Goal: Information Seeking & Learning: Learn about a topic

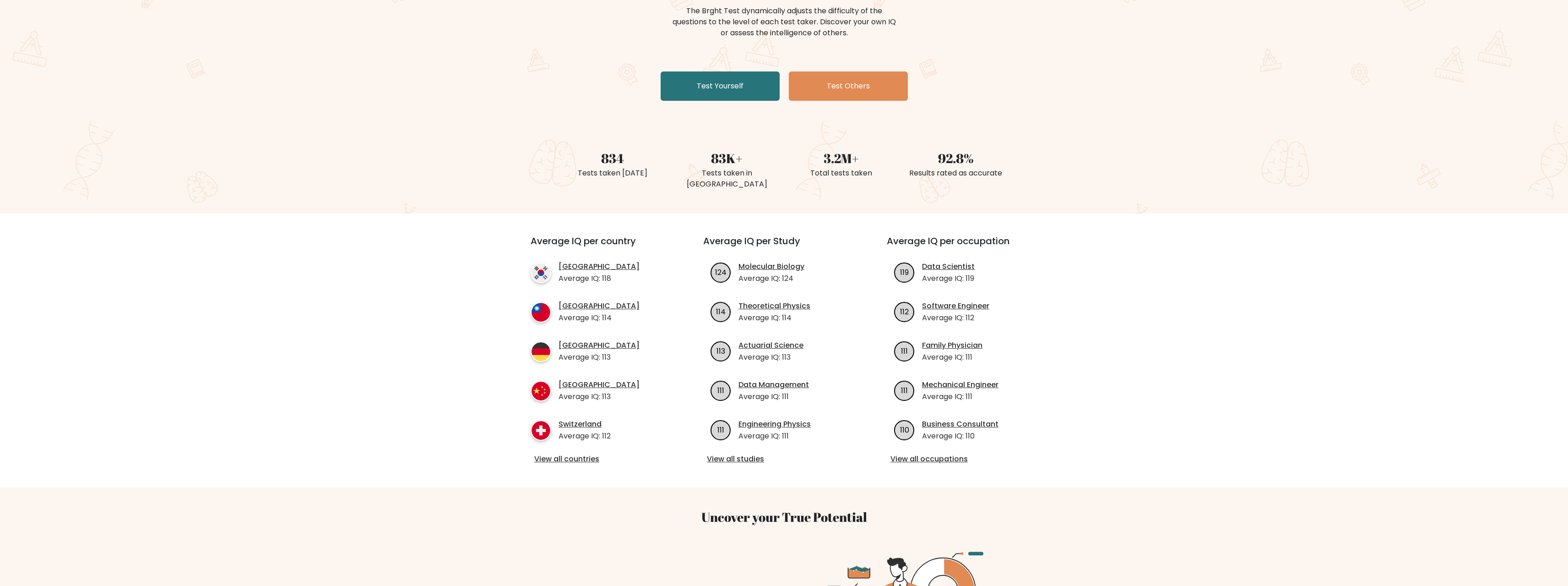
scroll to position [137, 0]
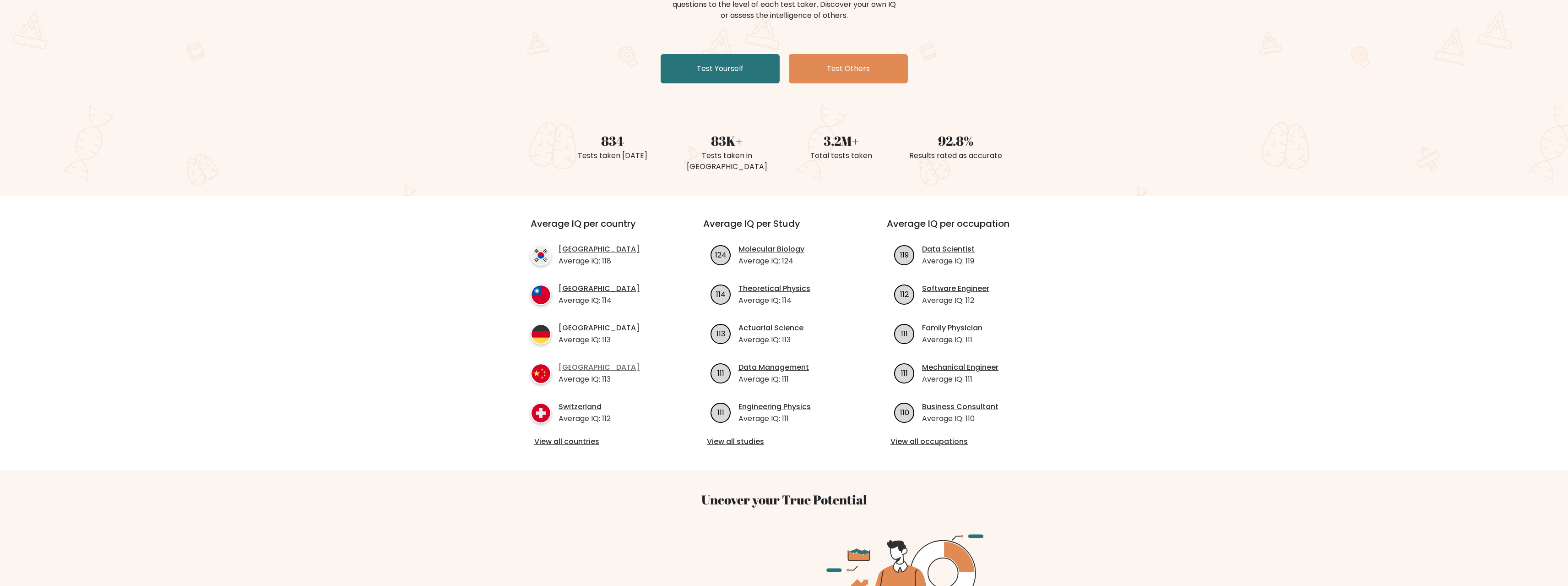
click at [573, 371] on link "[GEOGRAPHIC_DATA]" at bounding box center [599, 368] width 81 height 11
click at [544, 442] on link "View all countries" at bounding box center [600, 442] width 132 height 11
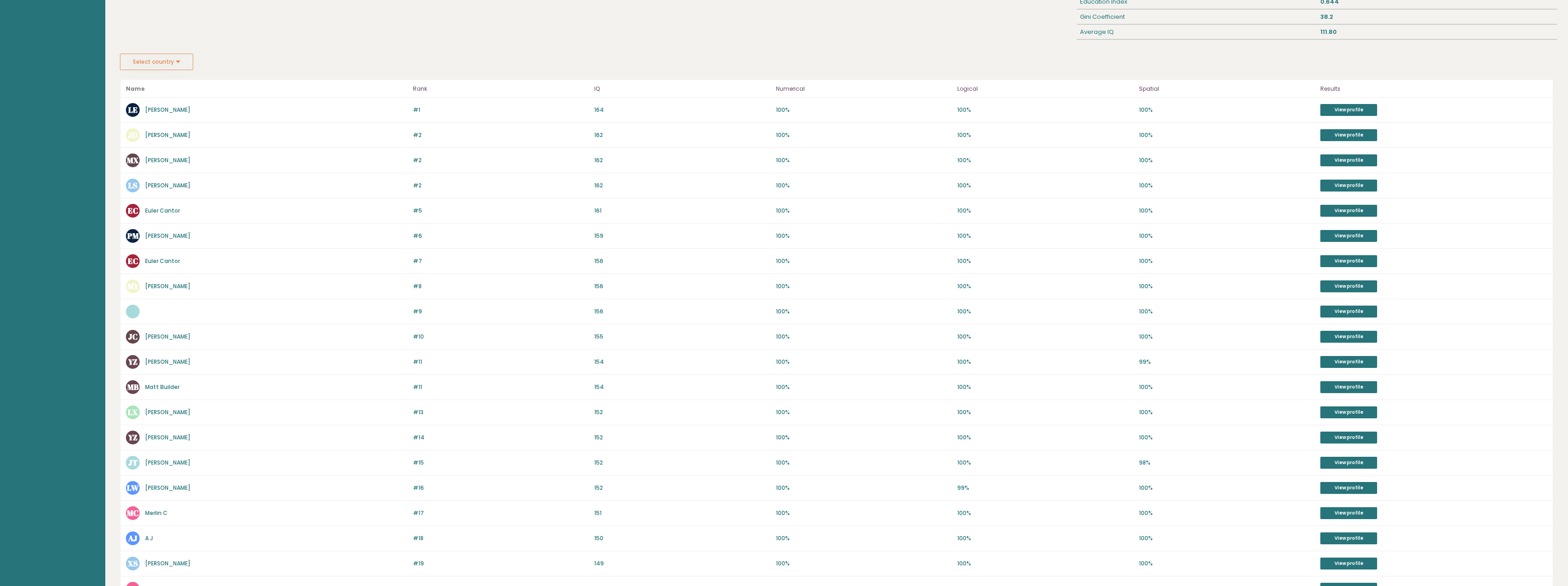
scroll to position [99, 0]
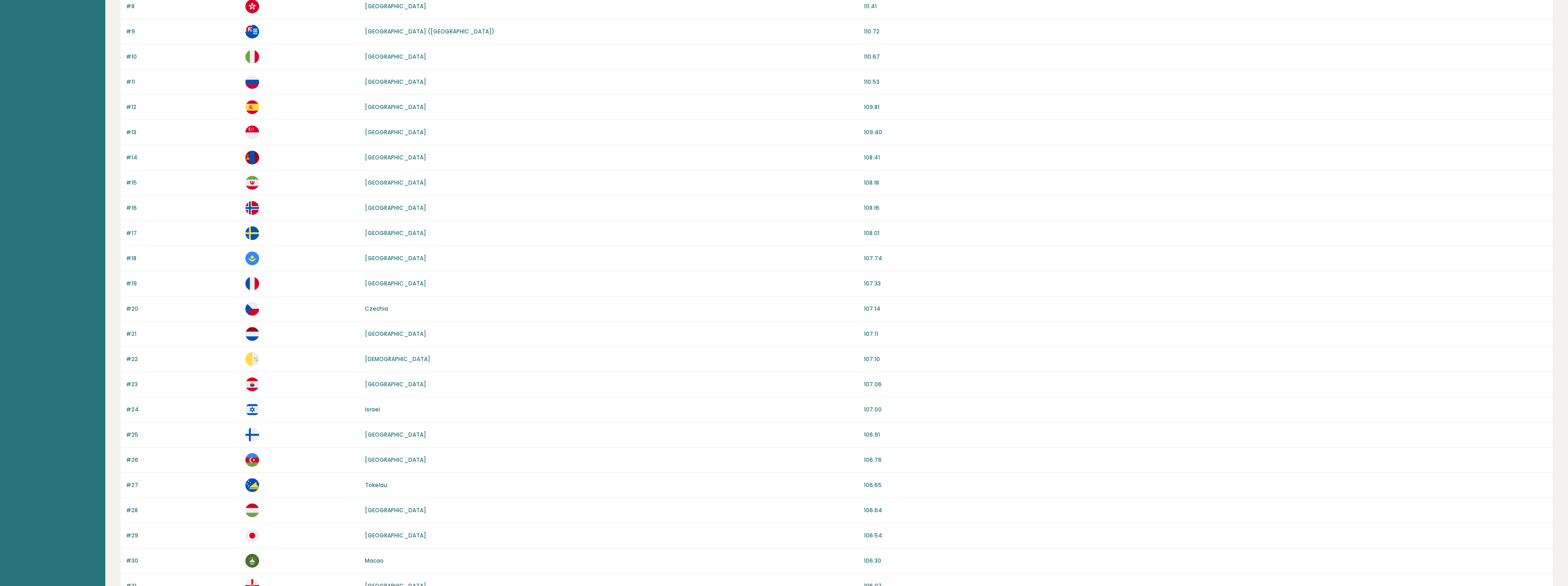
scroll to position [593, 0]
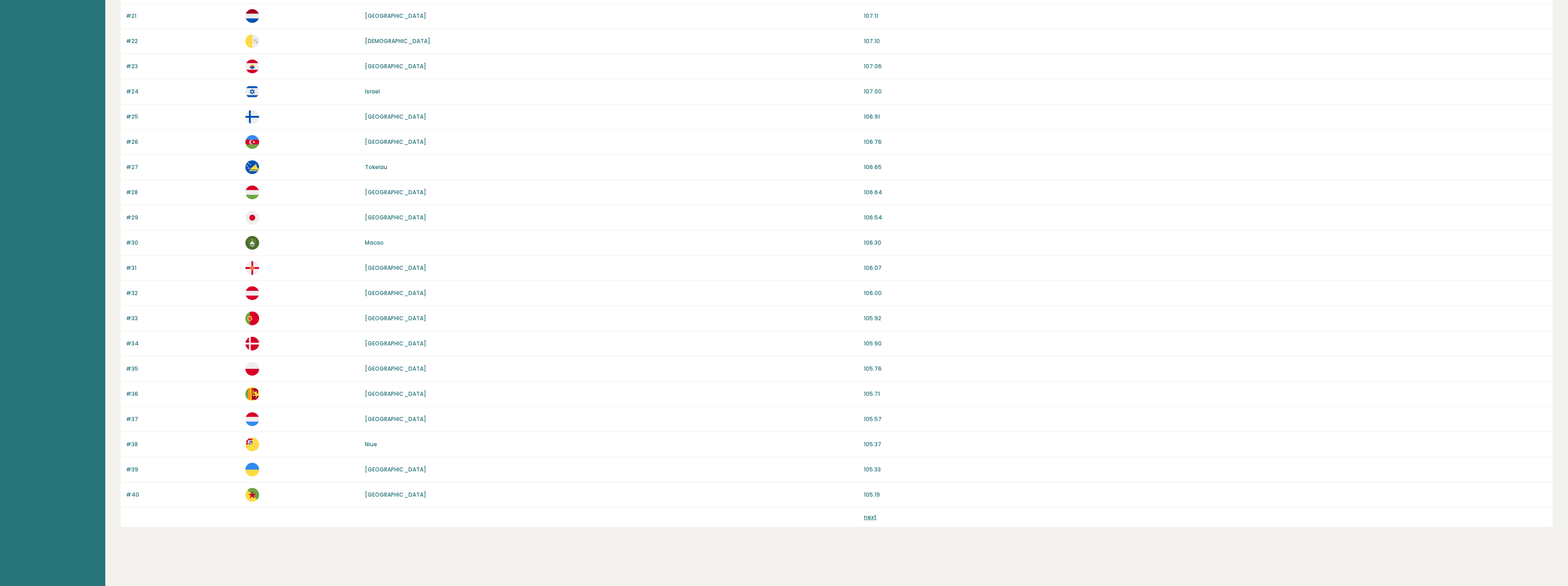
click at [877, 520] on div "next" at bounding box center [1206, 517] width 684 height 8
click at [872, 519] on link "next" at bounding box center [870, 517] width 13 height 8
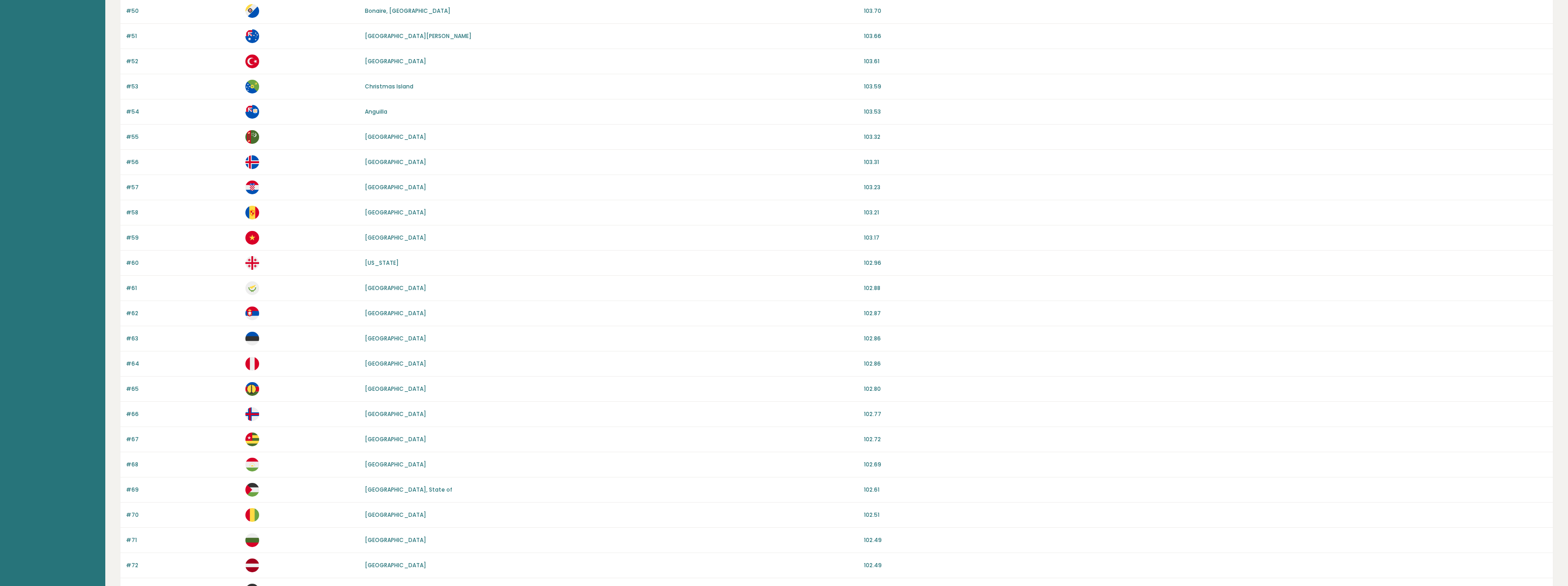
scroll to position [593, 0]
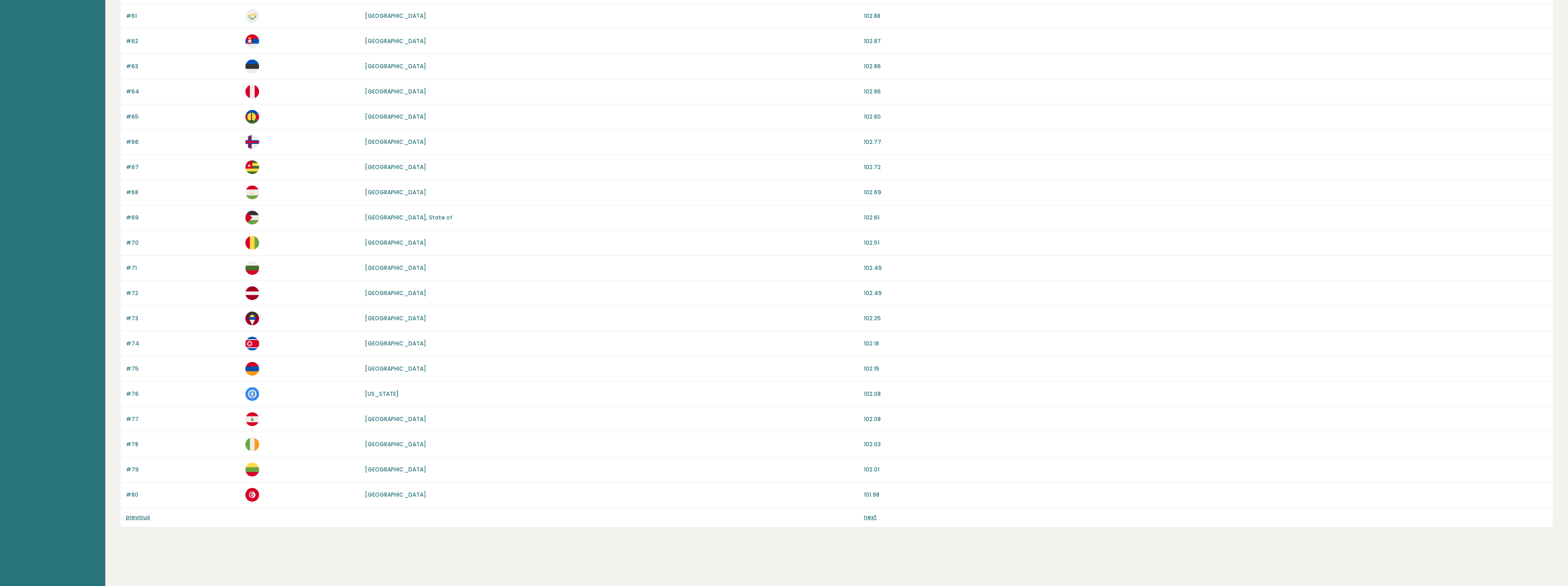
click at [870, 517] on link "next" at bounding box center [870, 517] width 13 height 8
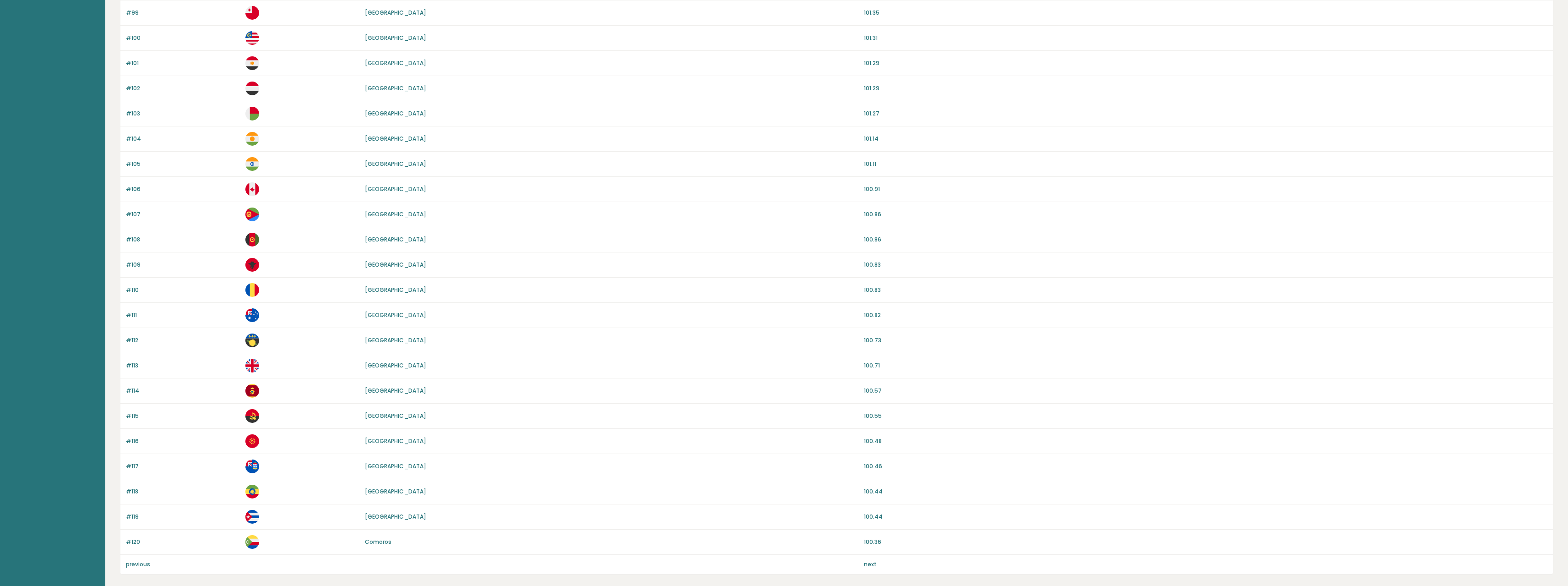
scroll to position [593, 0]
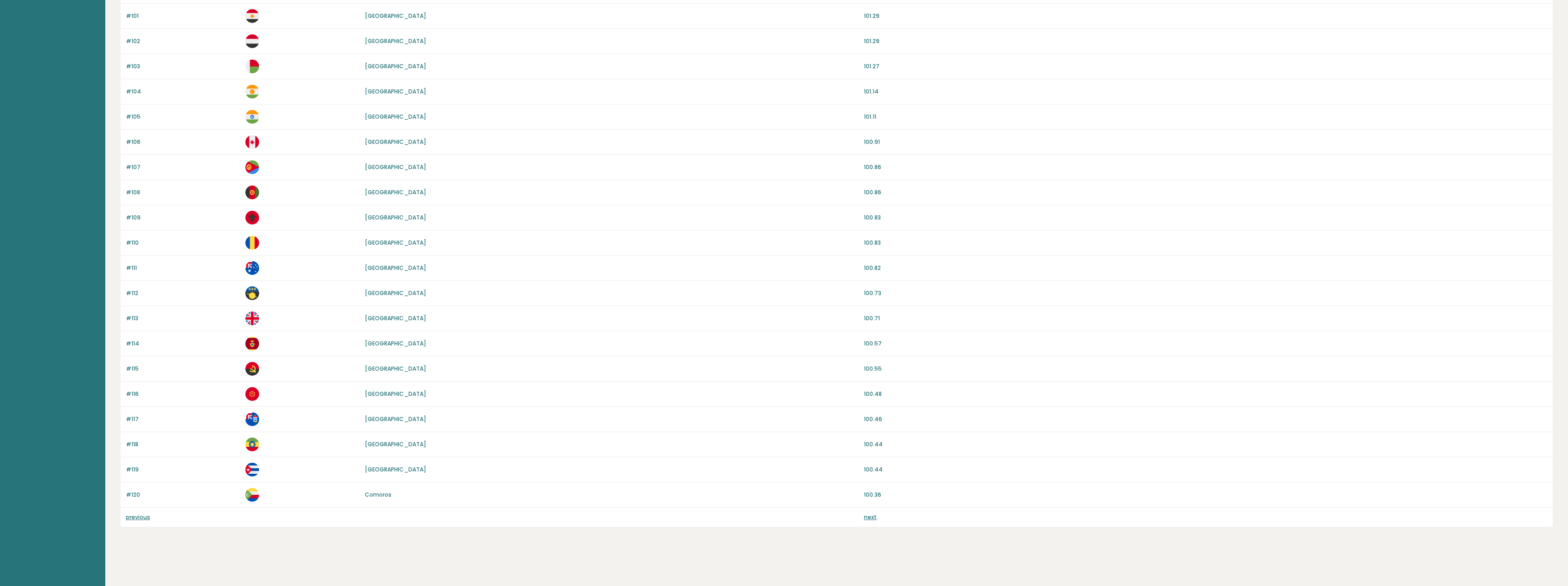
click at [391, 318] on link "[GEOGRAPHIC_DATA]" at bounding box center [396, 318] width 61 height 8
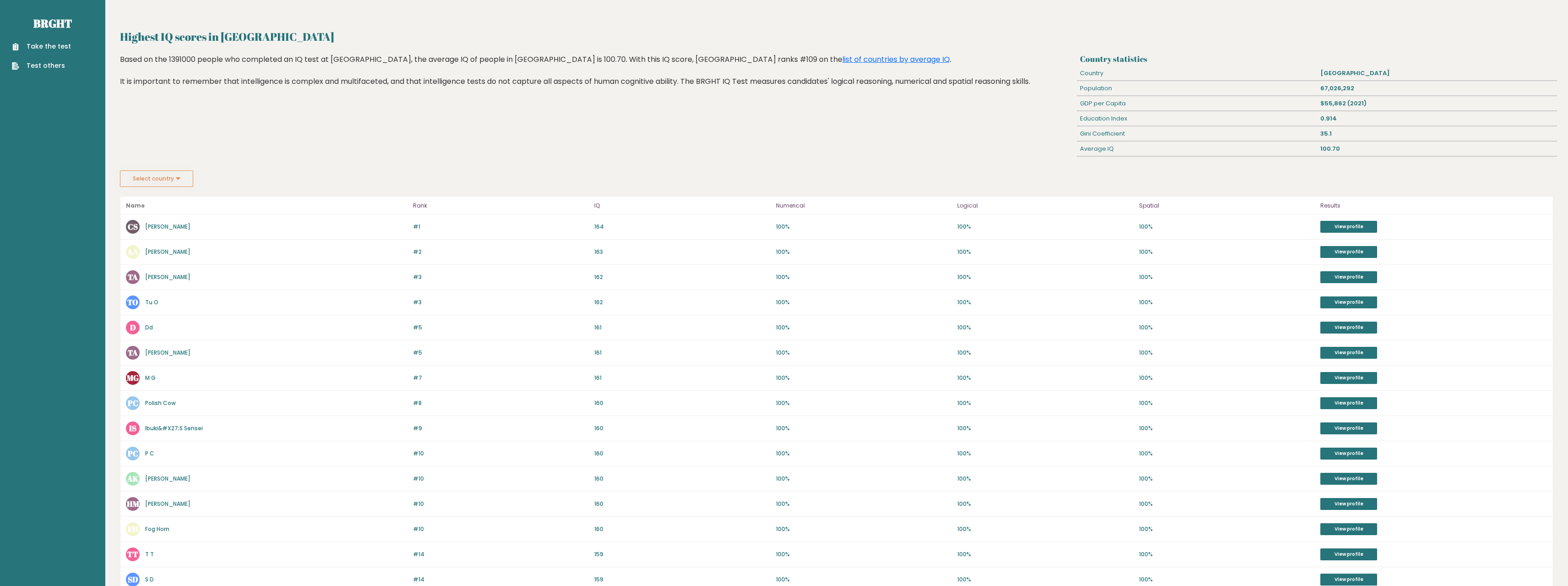
drag, startPoint x: 365, startPoint y: 274, endPoint x: 353, endPoint y: 233, distance: 42.7
click at [172, 227] on link "Chloe Sharpe" at bounding box center [168, 226] width 45 height 8
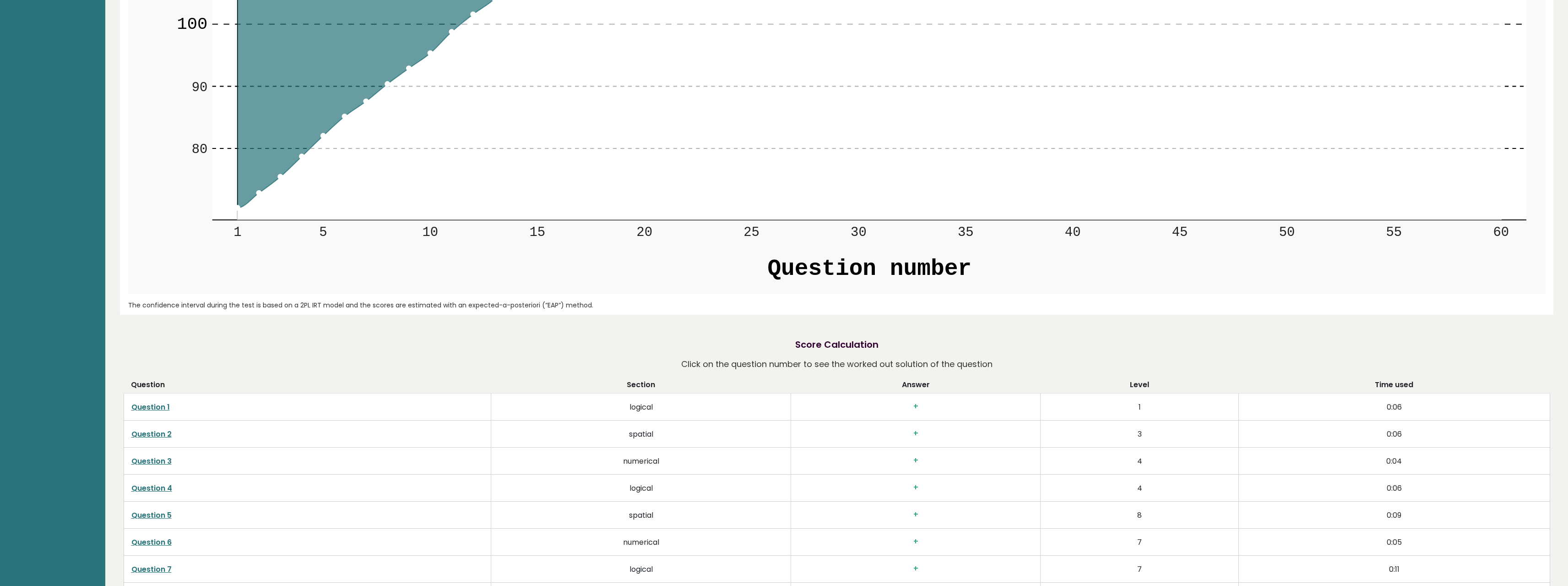
drag, startPoint x: 545, startPoint y: 212, endPoint x: 556, endPoint y: 416, distance: 204.3
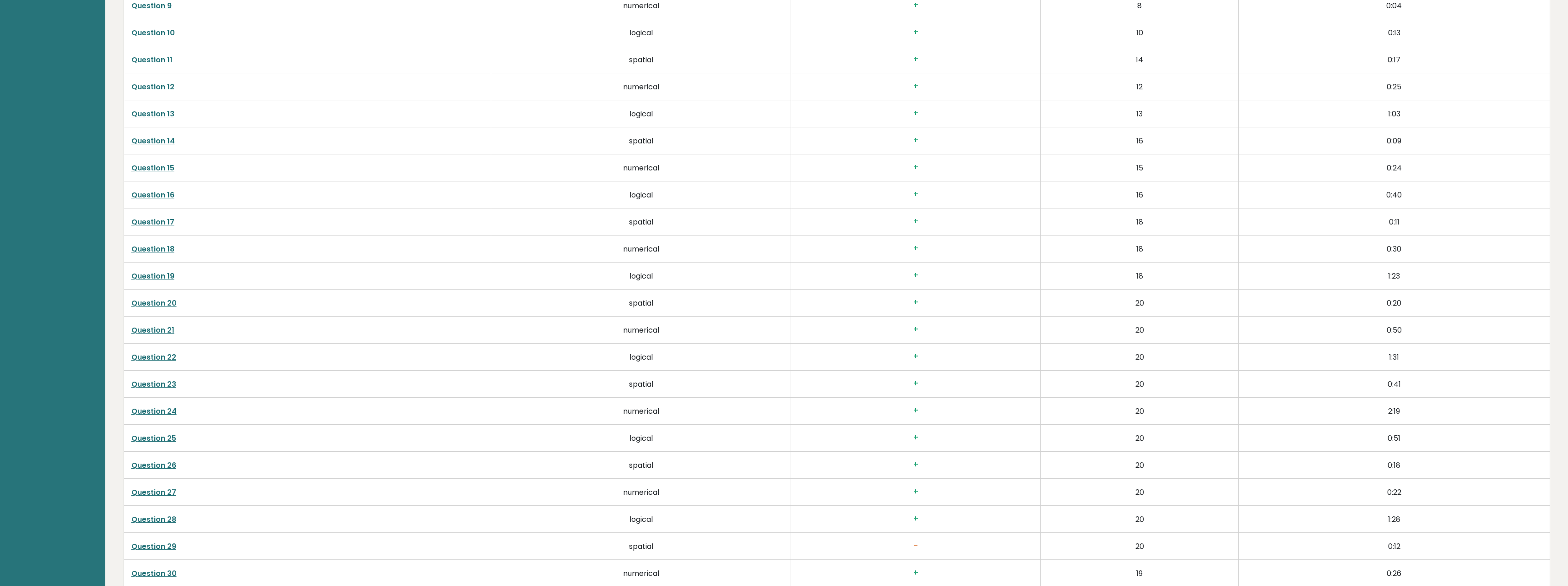
drag, startPoint x: 497, startPoint y: 293, endPoint x: 508, endPoint y: 423, distance: 130.5
drag, startPoint x: 491, startPoint y: 330, endPoint x: 487, endPoint y: 302, distance: 28.3
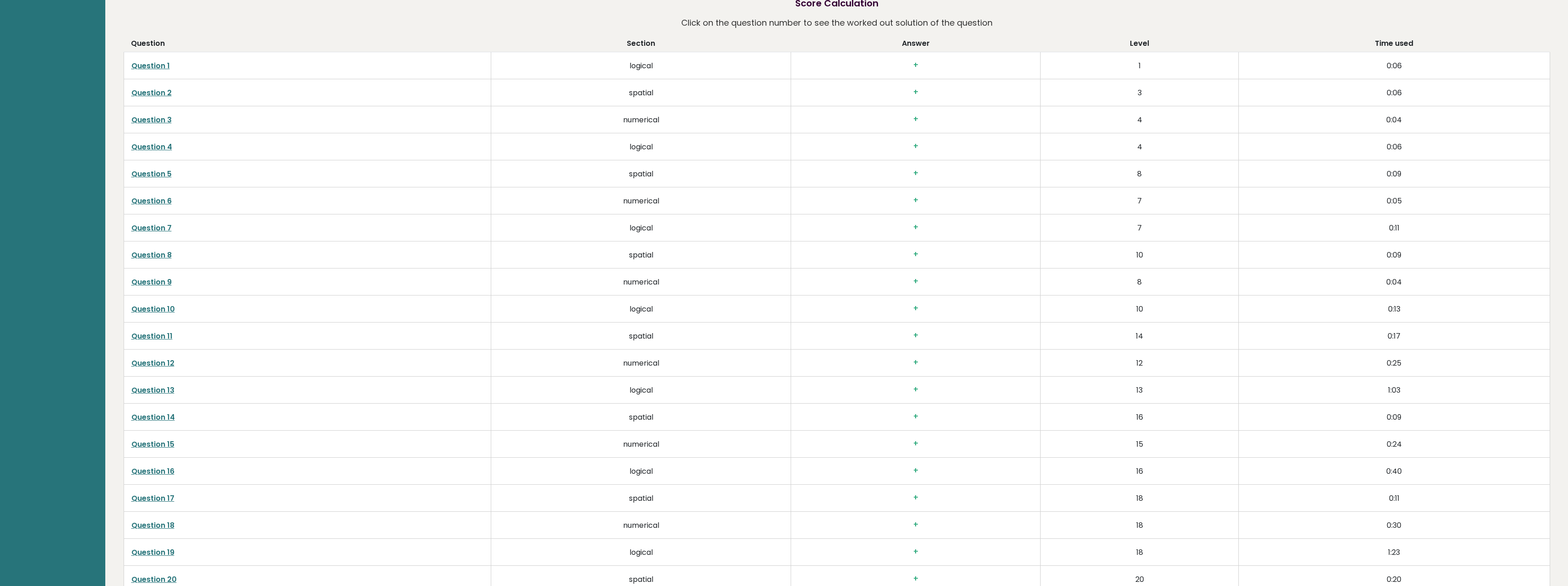
drag, startPoint x: 487, startPoint y: 302, endPoint x: 481, endPoint y: 244, distance: 58.3
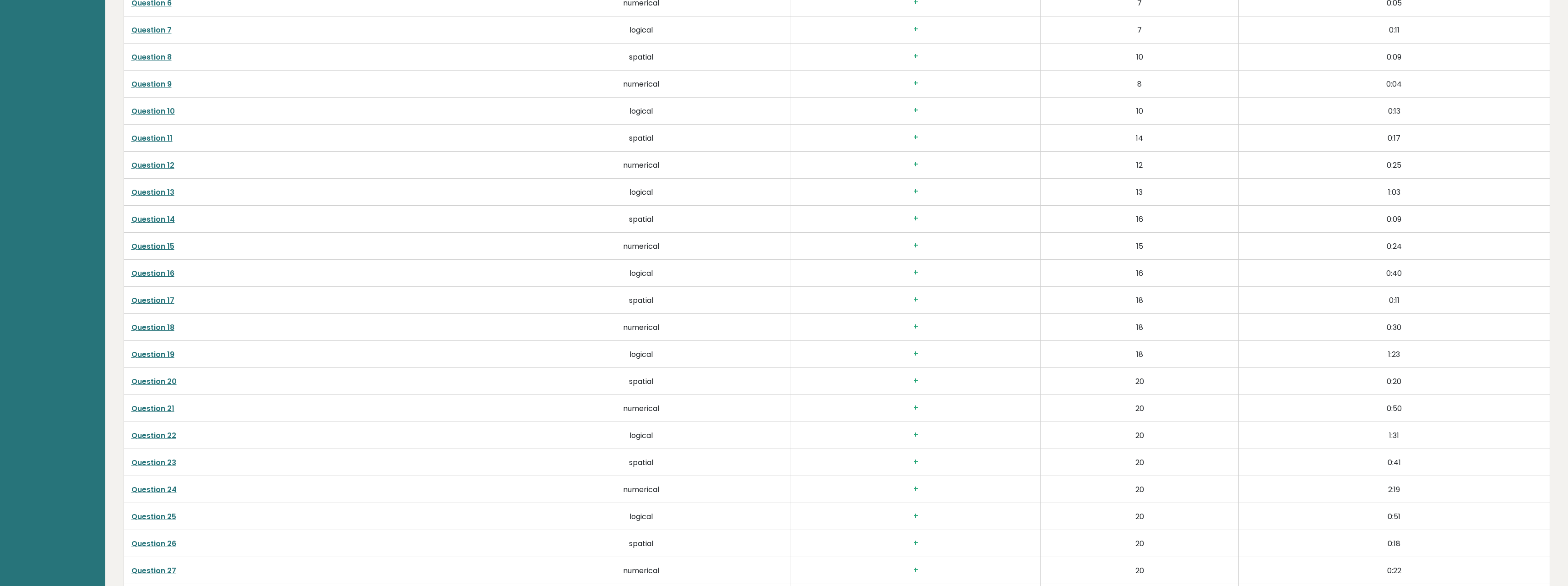
drag, startPoint x: 481, startPoint y: 285, endPoint x: 497, endPoint y: 372, distance: 88.5
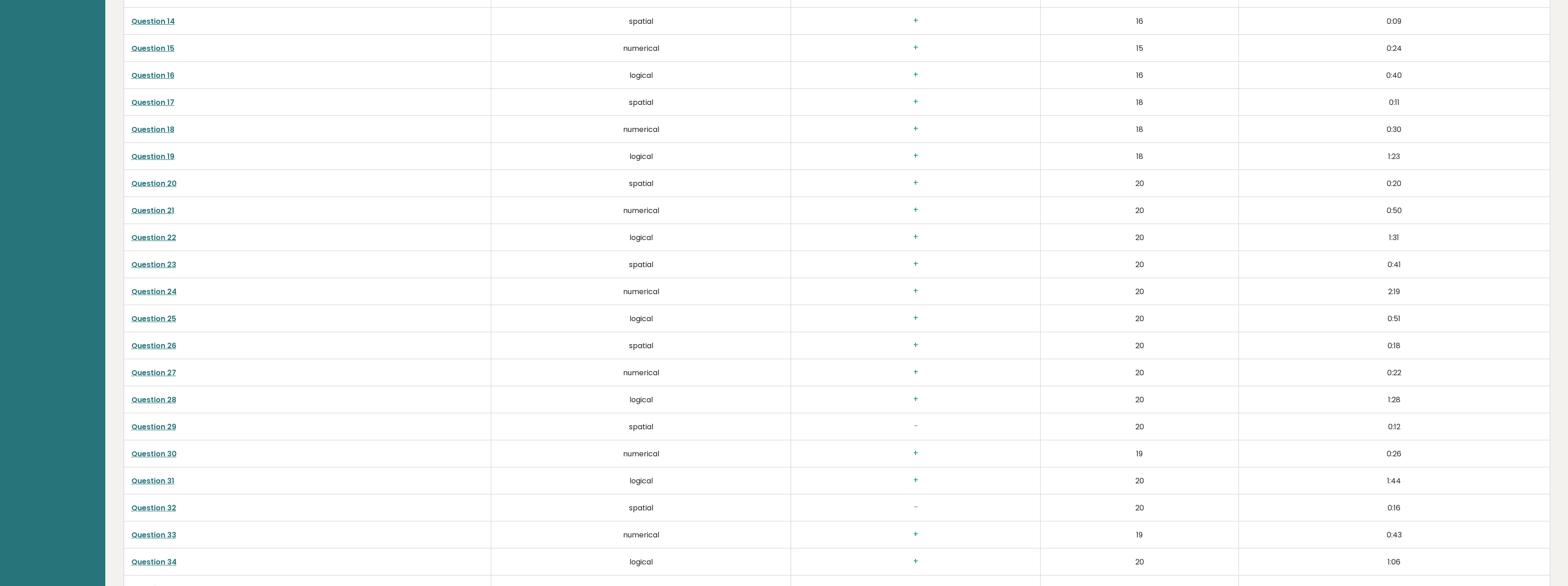
drag, startPoint x: 492, startPoint y: 324, endPoint x: 492, endPoint y: 357, distance: 33.0
drag, startPoint x: 1361, startPoint y: 423, endPoint x: 662, endPoint y: 426, distance: 699.0
click at [662, 426] on tr "Question 29 spatial - 20 0:12" at bounding box center [837, 425] width 1426 height 27
click at [665, 412] on td "spatial" at bounding box center [641, 425] width 300 height 27
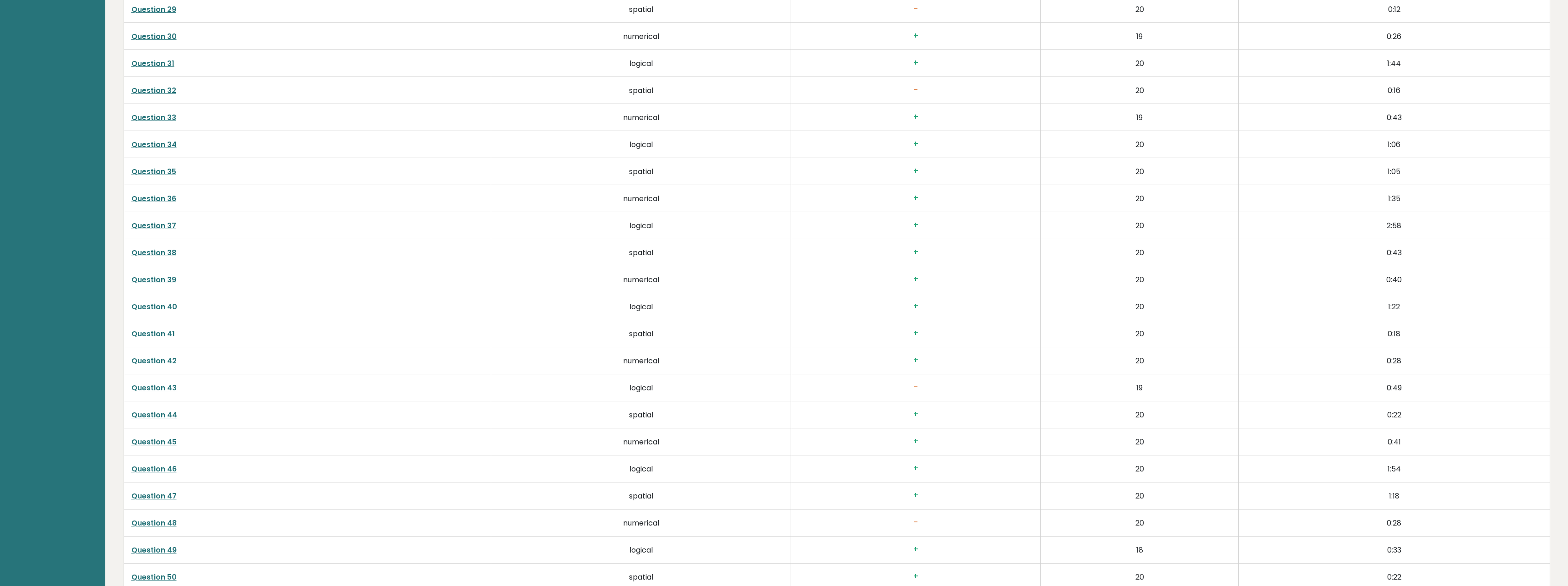
scroll to position [0, 0]
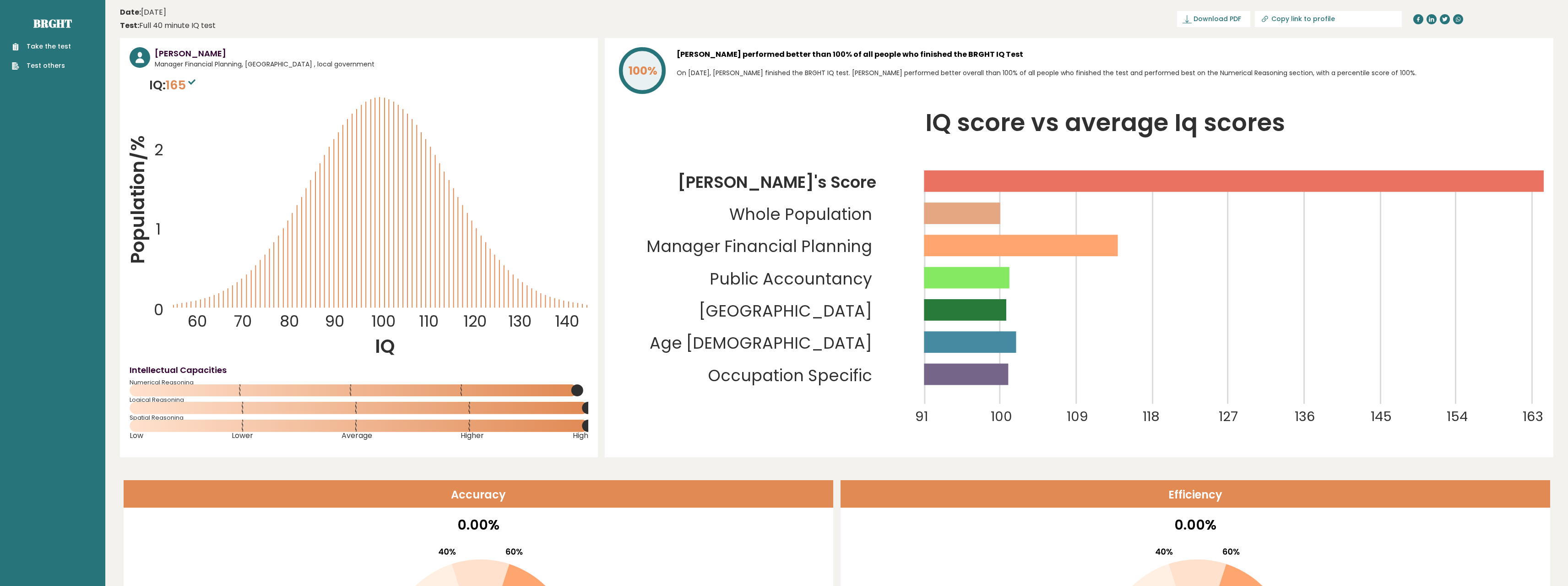
drag, startPoint x: 659, startPoint y: 390, endPoint x: 605, endPoint y: 73, distance: 321.6
click at [59, 26] on link "Brght" at bounding box center [53, 23] width 39 height 15
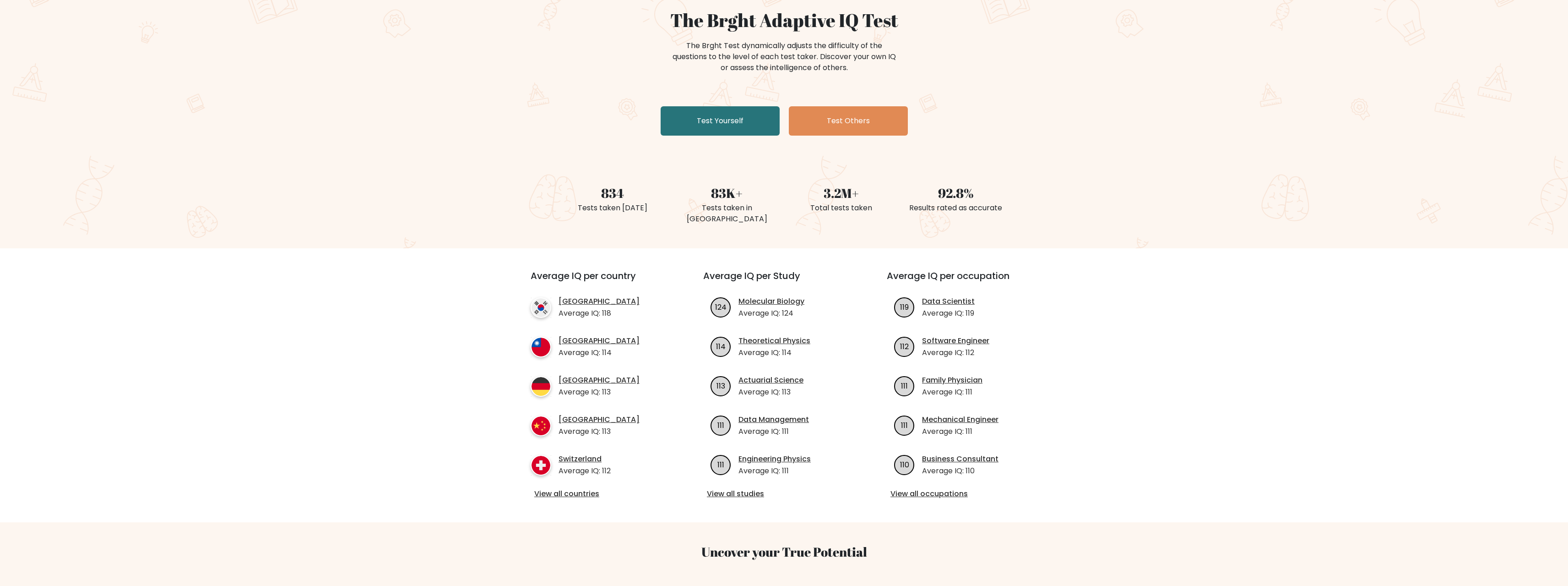
scroll to position [91, 0]
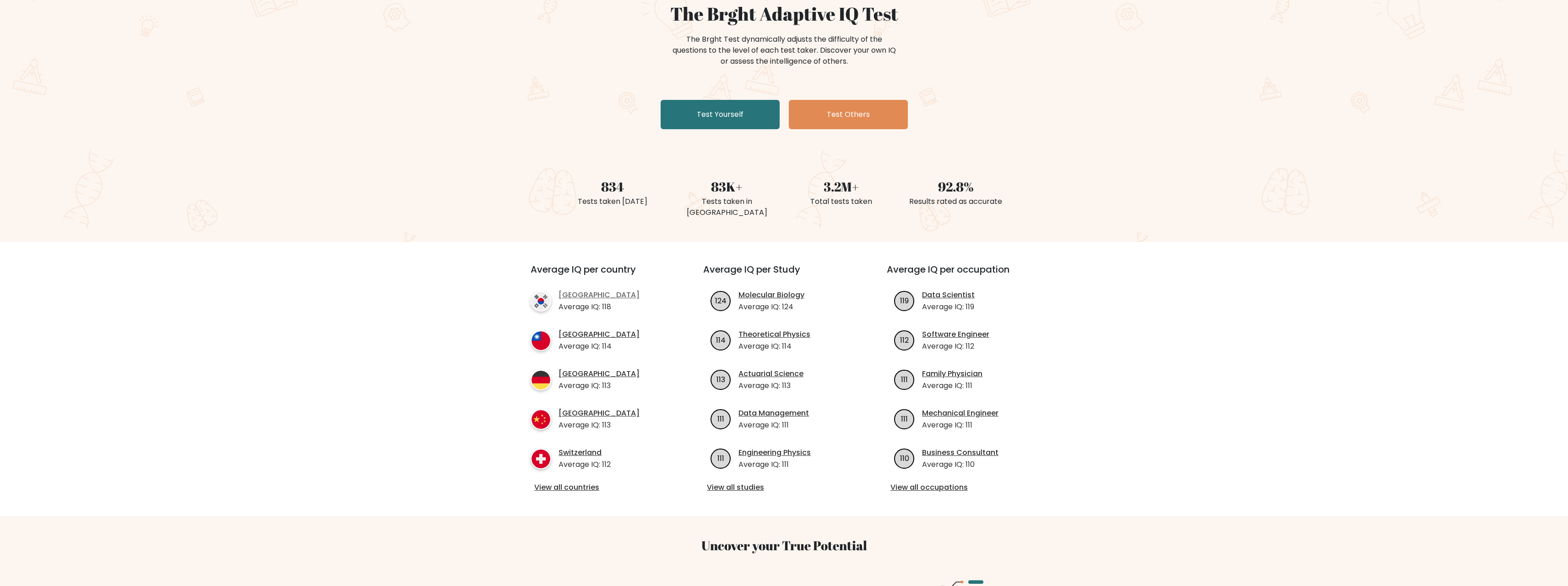
click at [605, 294] on link "[GEOGRAPHIC_DATA]" at bounding box center [599, 295] width 81 height 11
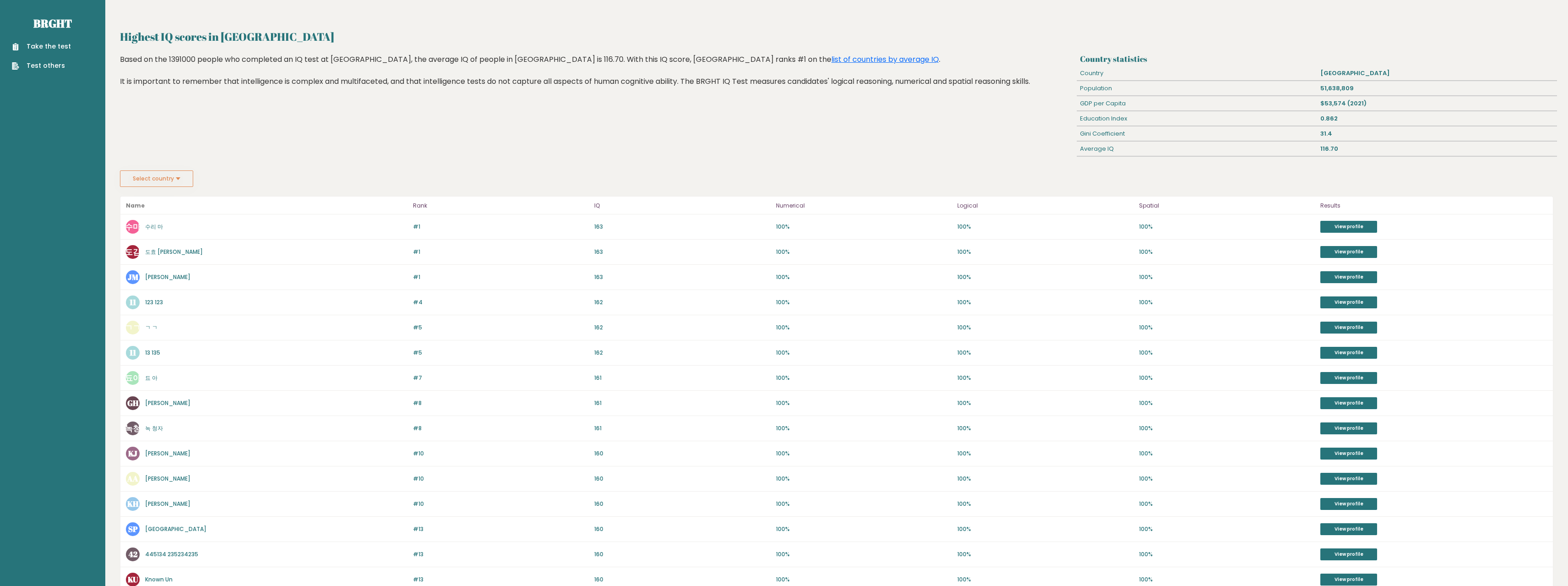
click at [160, 229] on link "수리 마" at bounding box center [154, 226] width 18 height 8
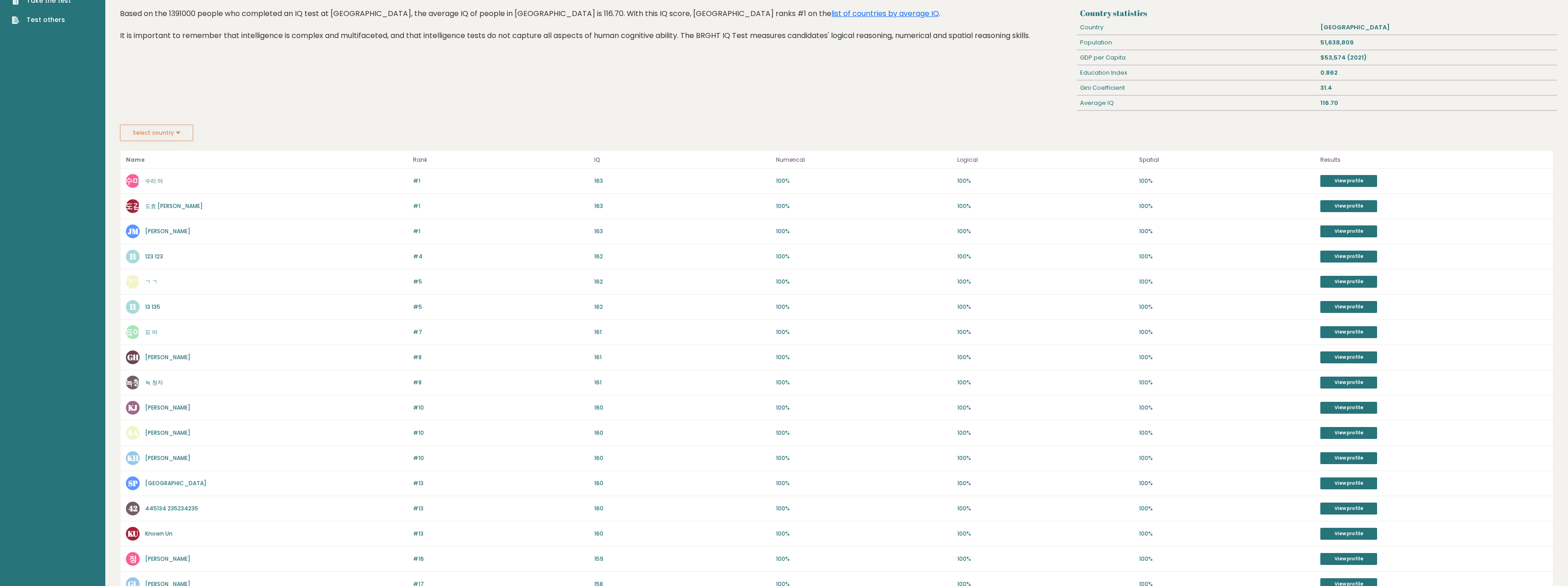
scroll to position [191, 0]
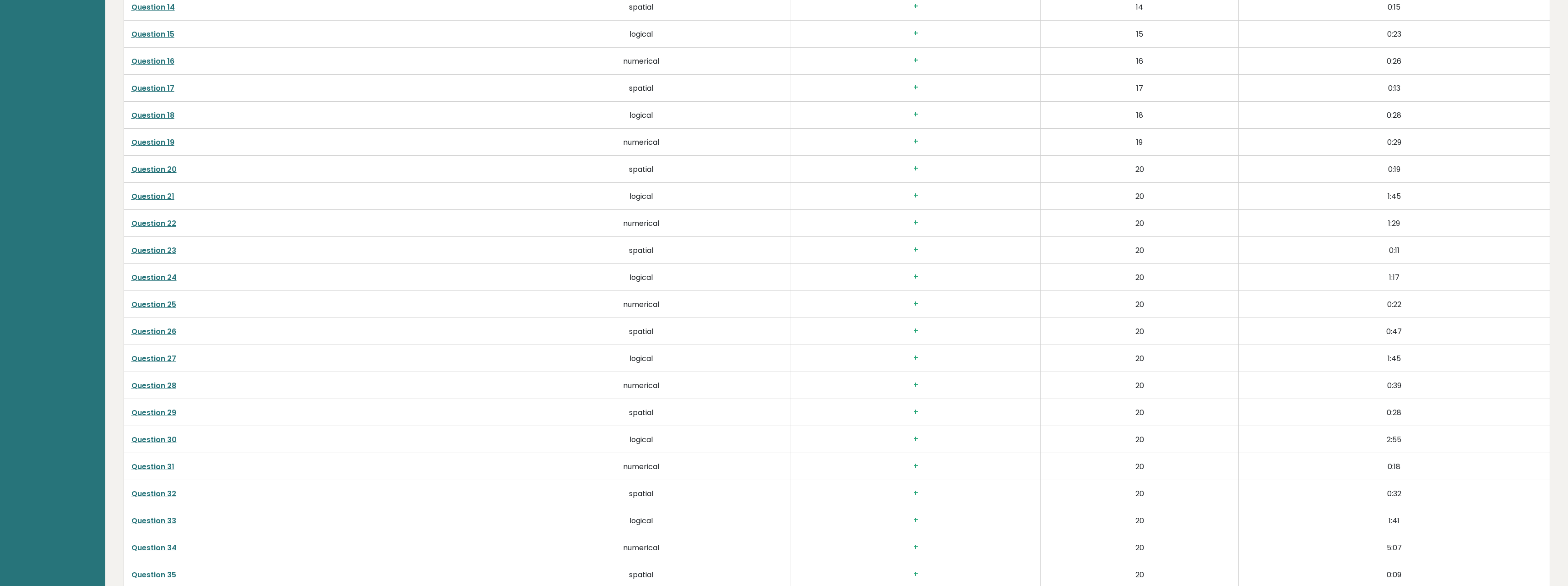
scroll to position [2474, 0]
